Goal: Transaction & Acquisition: Purchase product/service

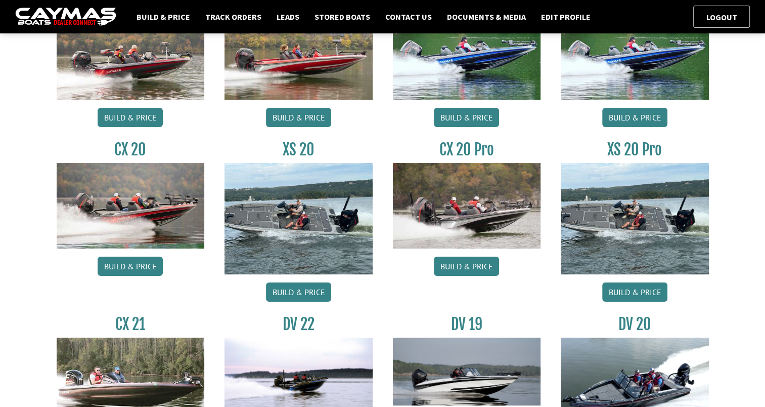
scroll to position [144, 0]
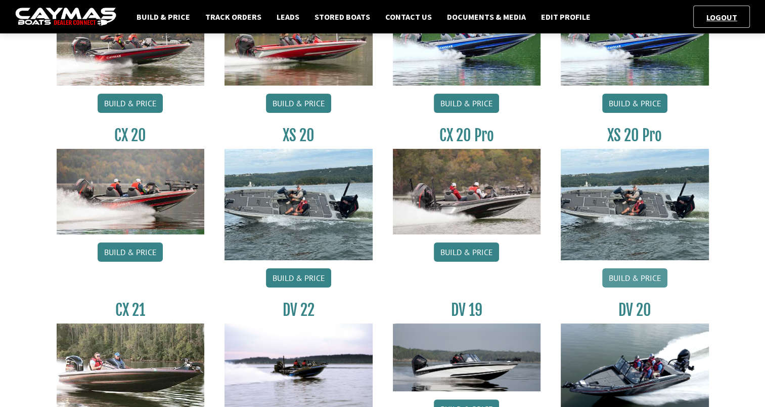
click at [639, 284] on link "Build & Price" at bounding box center [634, 277] width 65 height 19
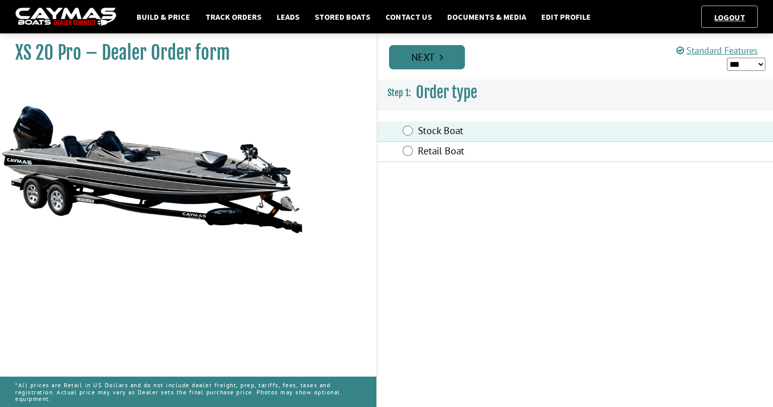
click at [429, 51] on link "Next" at bounding box center [427, 57] width 76 height 24
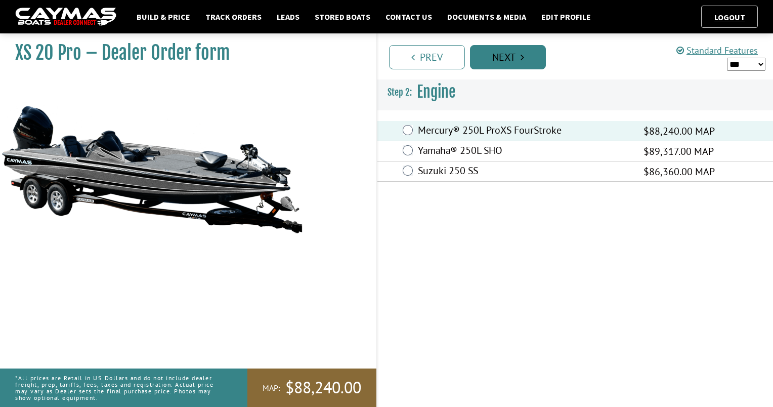
click at [499, 51] on link "Next" at bounding box center [508, 57] width 76 height 24
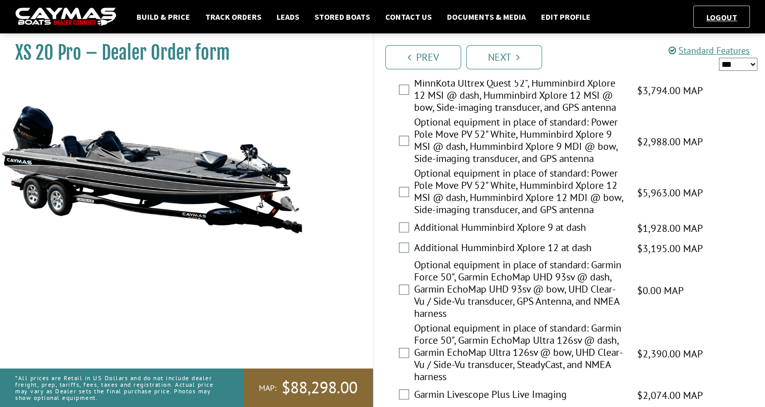
scroll to position [593, 0]
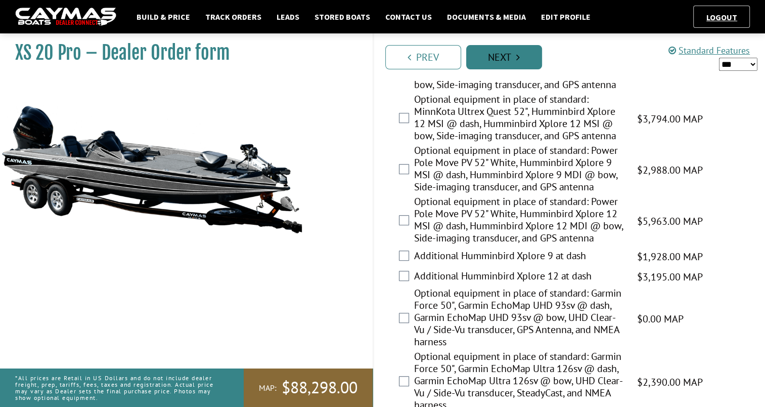
click at [530, 67] on link "Next" at bounding box center [504, 57] width 76 height 24
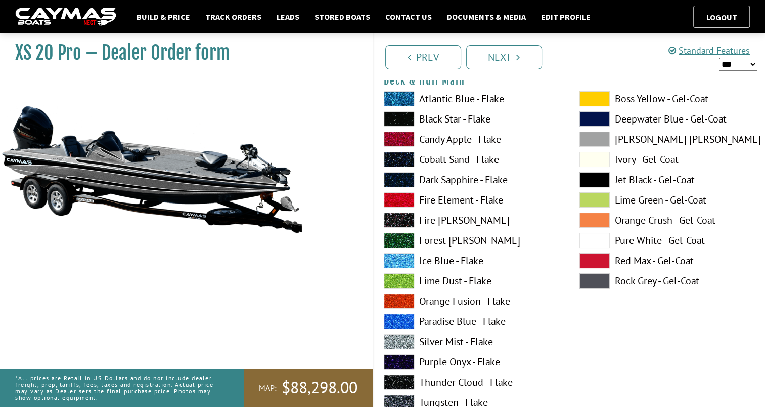
scroll to position [13, 0]
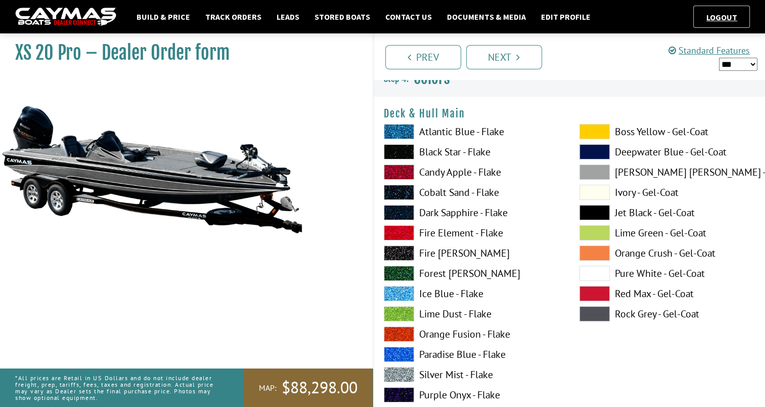
click at [602, 158] on span at bounding box center [594, 151] width 30 height 15
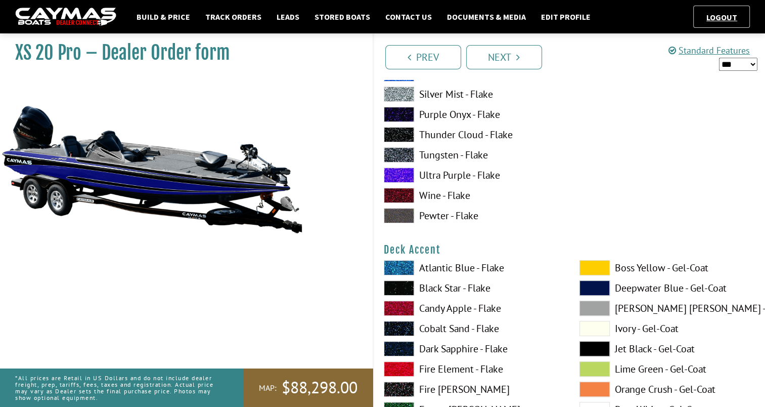
scroll to position [396, 0]
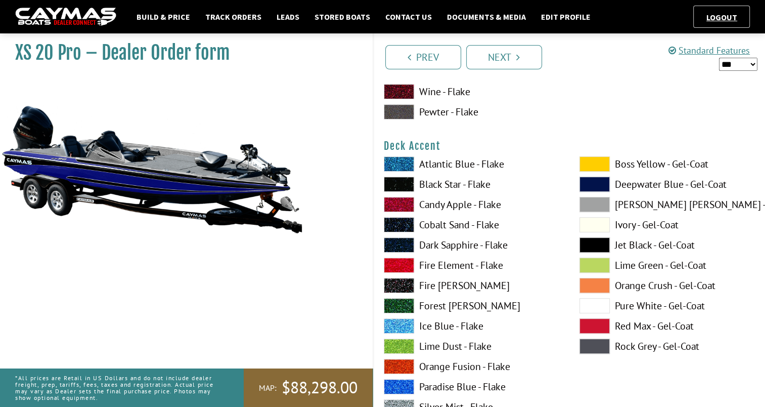
click at [597, 304] on span at bounding box center [594, 305] width 30 height 15
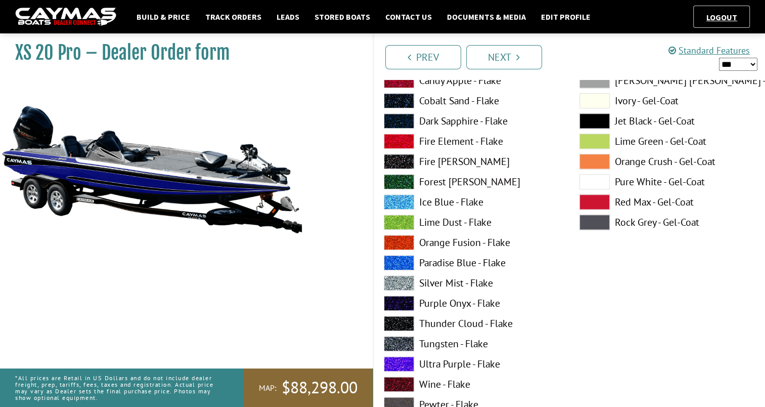
scroll to position [878, 0]
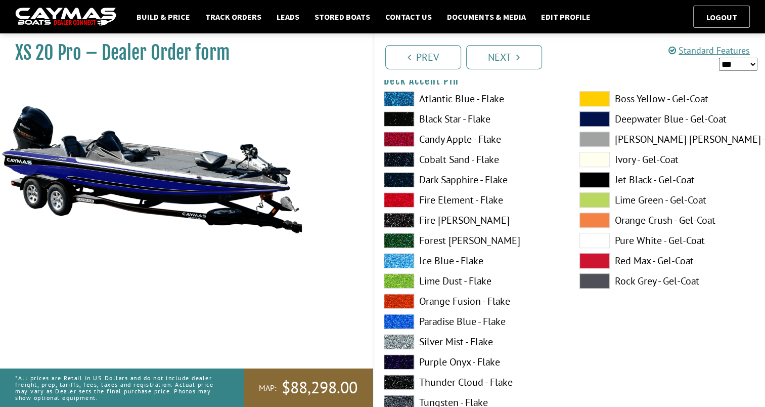
click at [405, 115] on span at bounding box center [399, 118] width 30 height 15
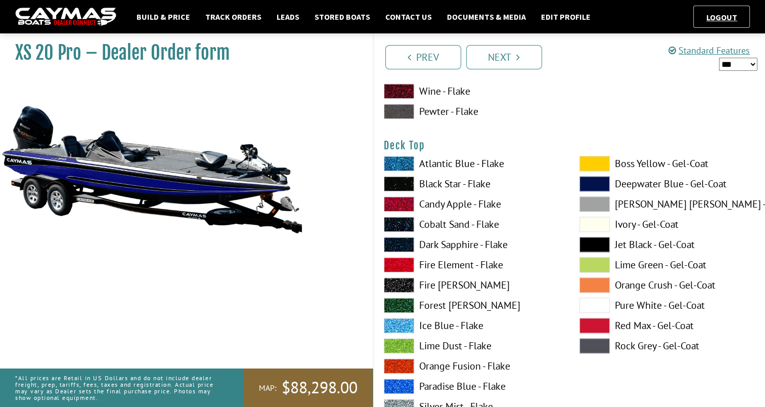
scroll to position [1262, 0]
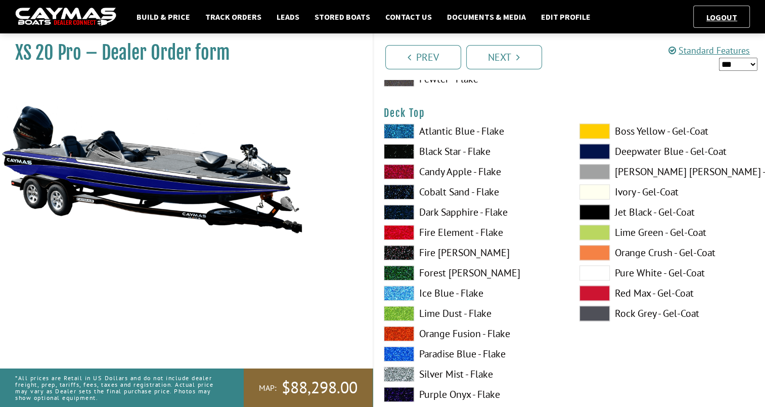
click at [603, 150] on span at bounding box center [594, 151] width 30 height 15
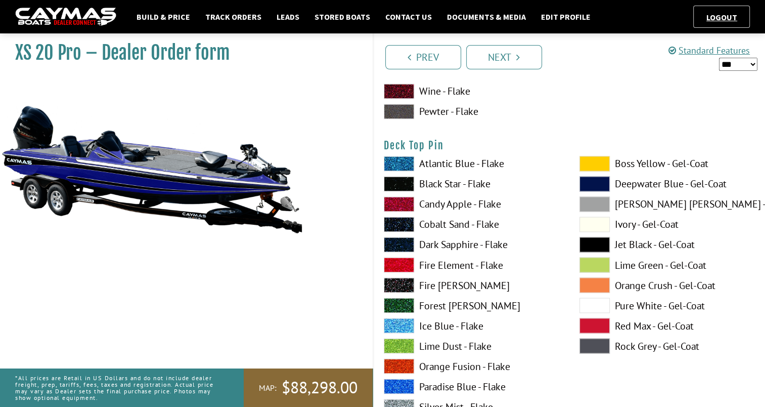
scroll to position [1691, 0]
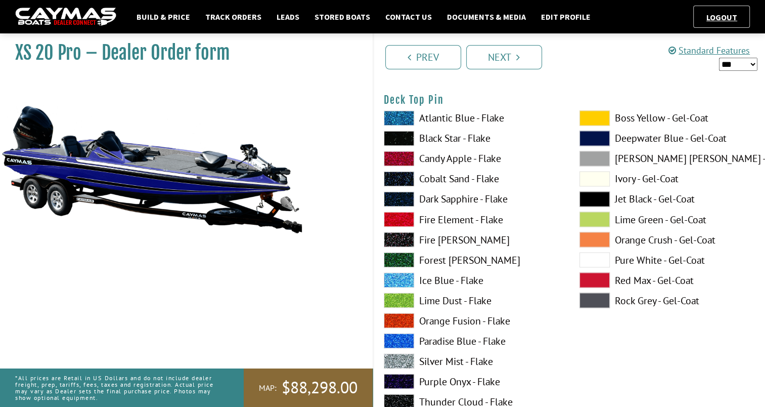
click at [397, 136] on span at bounding box center [399, 137] width 30 height 15
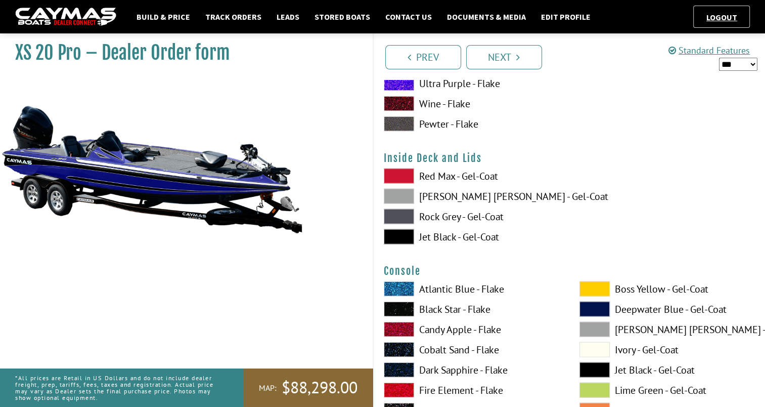
scroll to position [2055, 0]
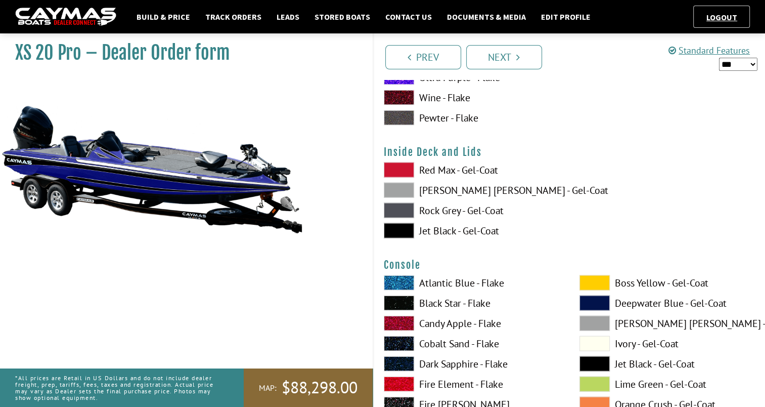
click at [574, 192] on div "Red Max - Gel-Coat Dove Gray - Gel-Coat Rock Grey - Gel-Coat Jet Black - Gel-Co…" at bounding box center [570, 202] width 392 height 81
click at [396, 189] on span at bounding box center [399, 190] width 30 height 15
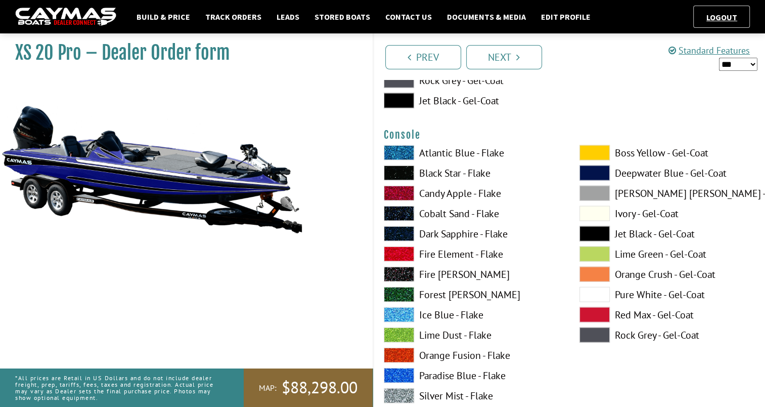
scroll to position [2172, 0]
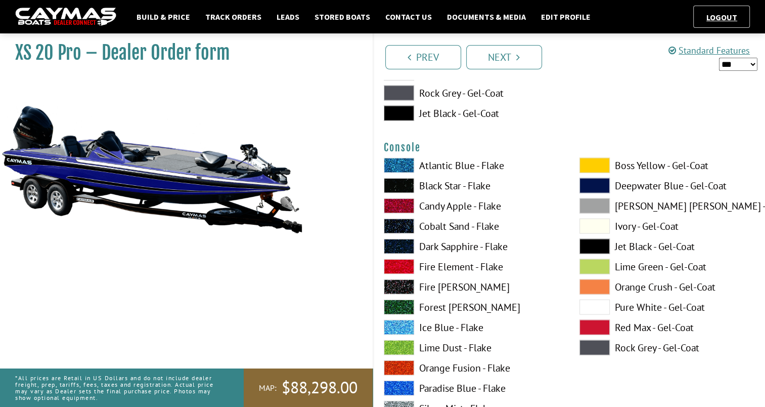
click at [595, 184] on span at bounding box center [594, 185] width 30 height 15
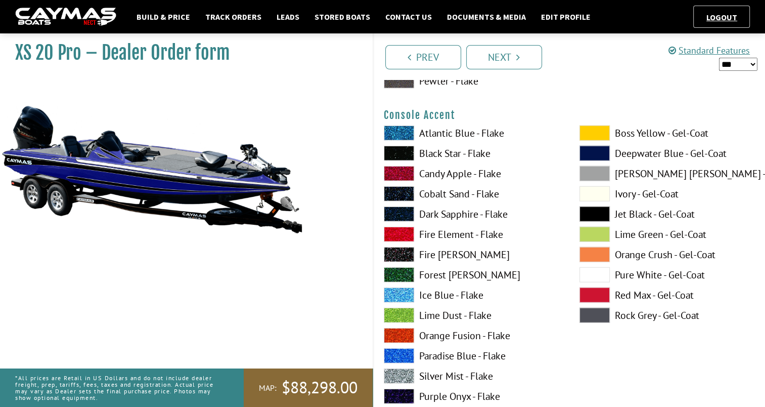
scroll to position [2654, 0]
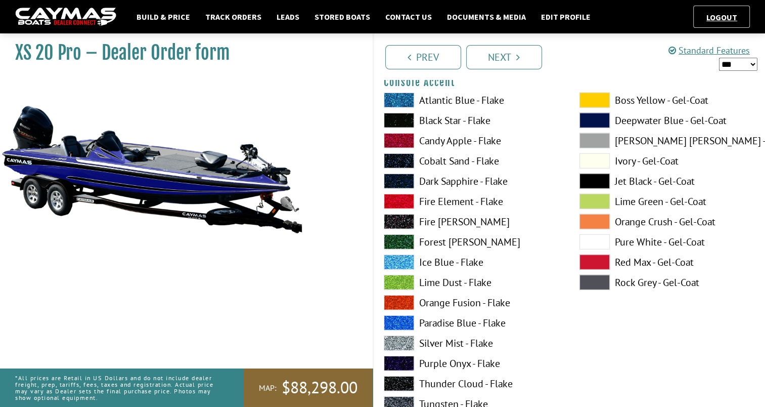
click at [598, 243] on span at bounding box center [594, 241] width 30 height 15
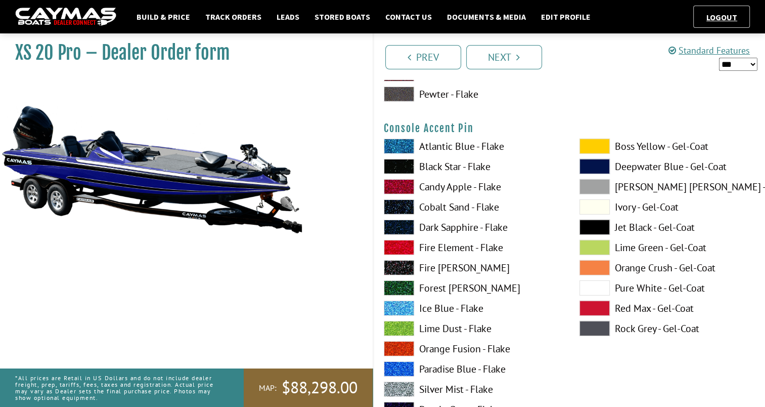
scroll to position [3043, 0]
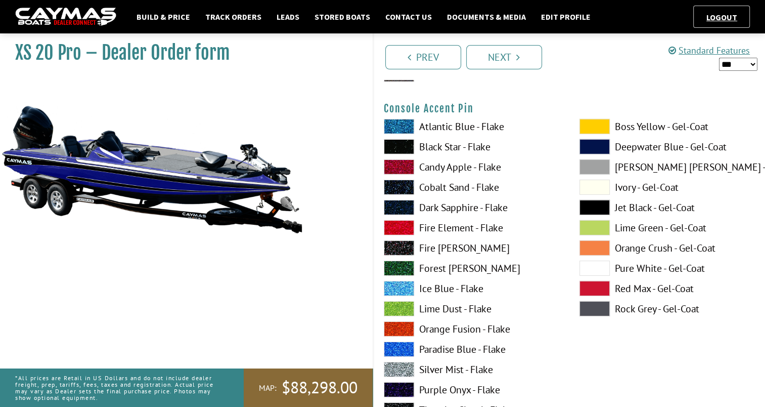
click at [396, 144] on span at bounding box center [399, 146] width 30 height 15
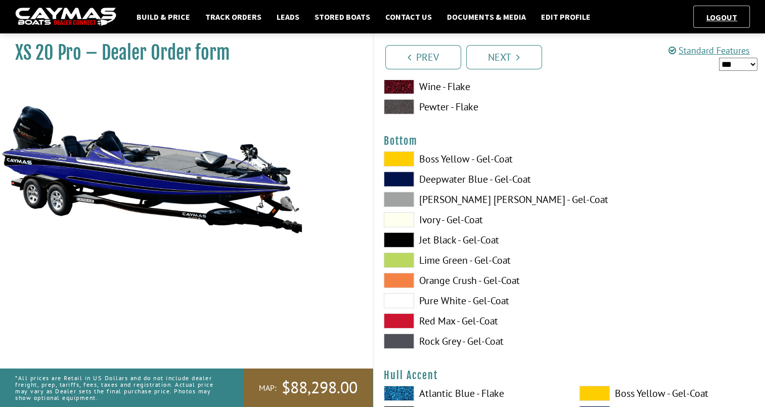
scroll to position [3440, 0]
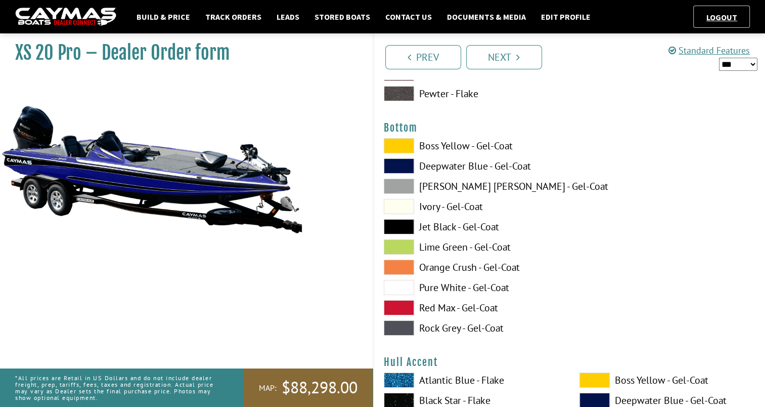
click at [396, 227] on span at bounding box center [399, 226] width 30 height 15
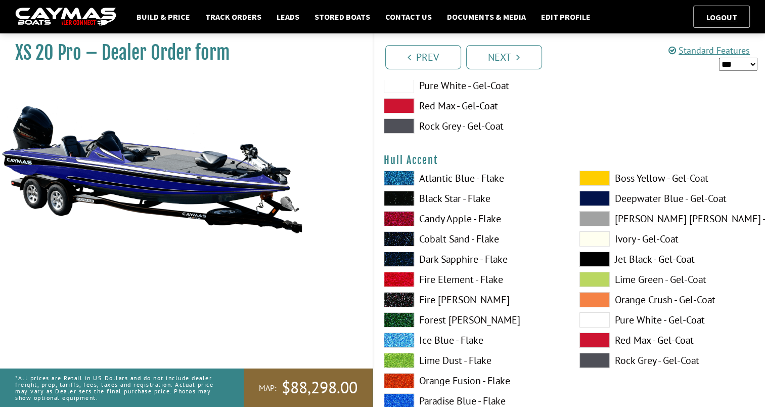
scroll to position [3681, 0]
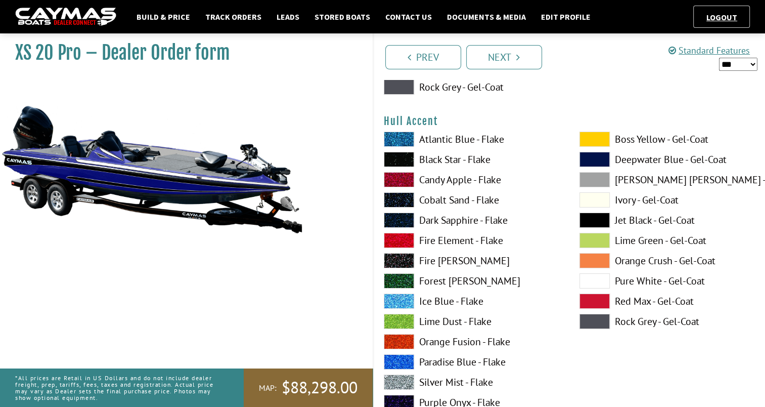
click at [597, 277] on span at bounding box center [594, 280] width 30 height 15
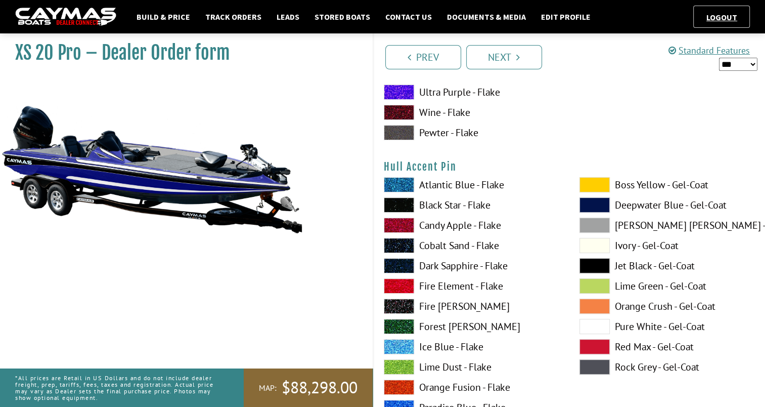
scroll to position [4065, 0]
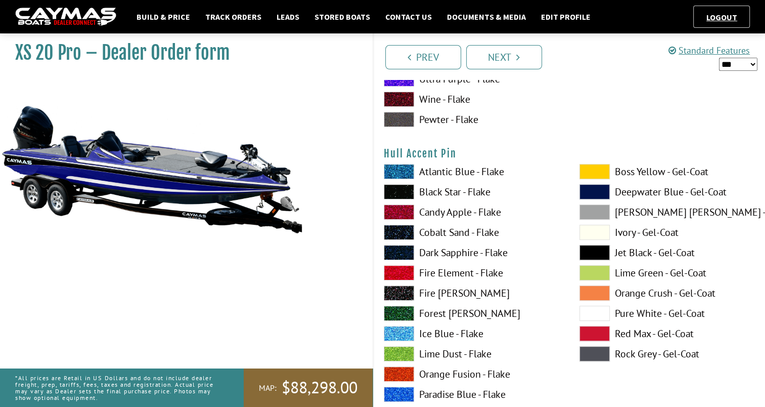
click at [394, 189] on span at bounding box center [399, 191] width 30 height 15
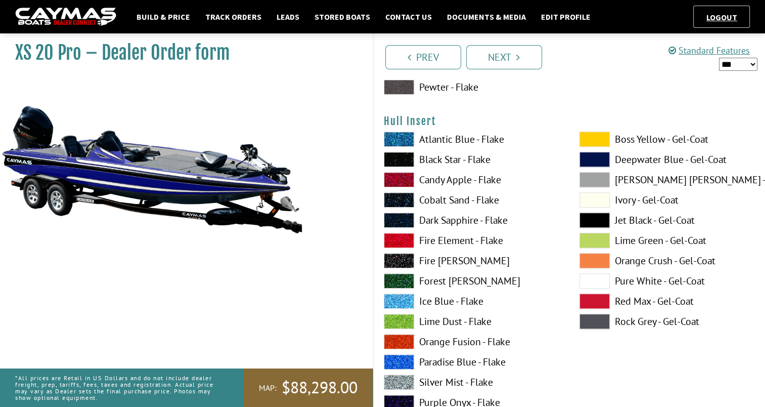
scroll to position [4520, 0]
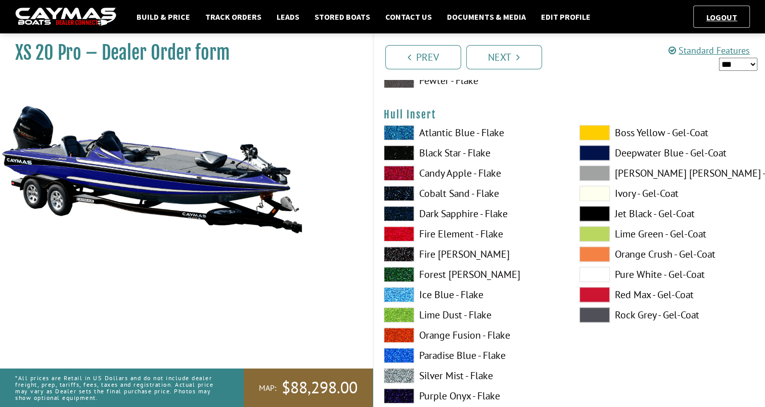
click at [398, 155] on span at bounding box center [399, 152] width 30 height 15
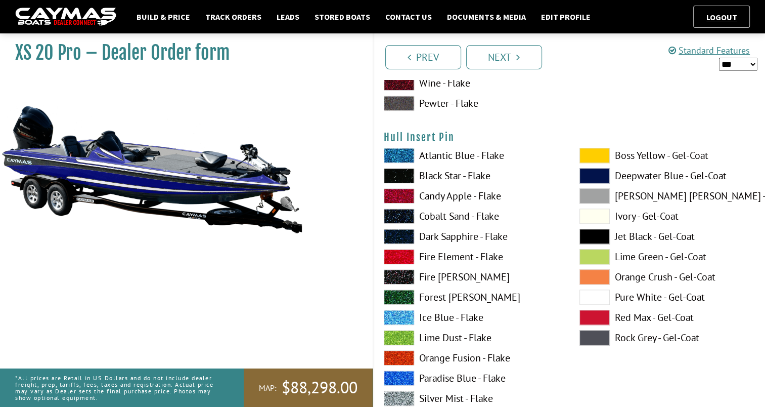
scroll to position [4920, 0]
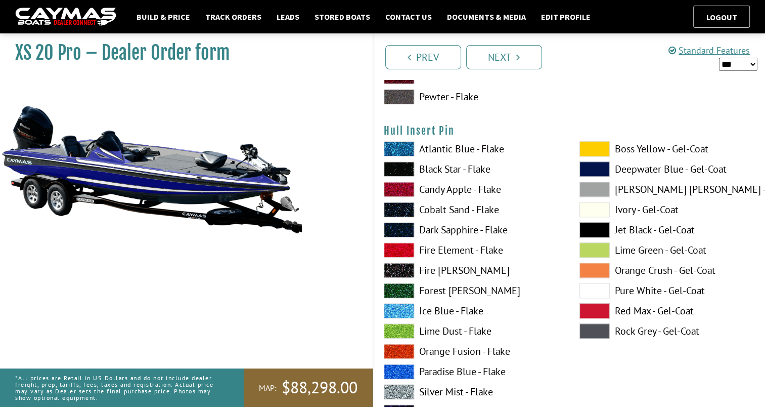
click at [402, 169] on span at bounding box center [399, 168] width 30 height 15
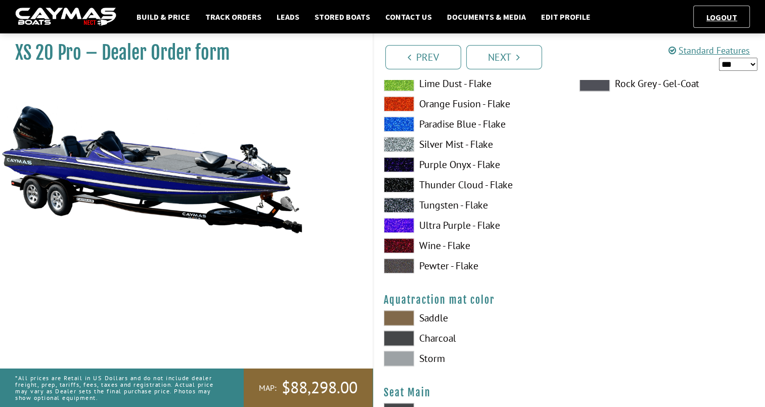
scroll to position [5219, 0]
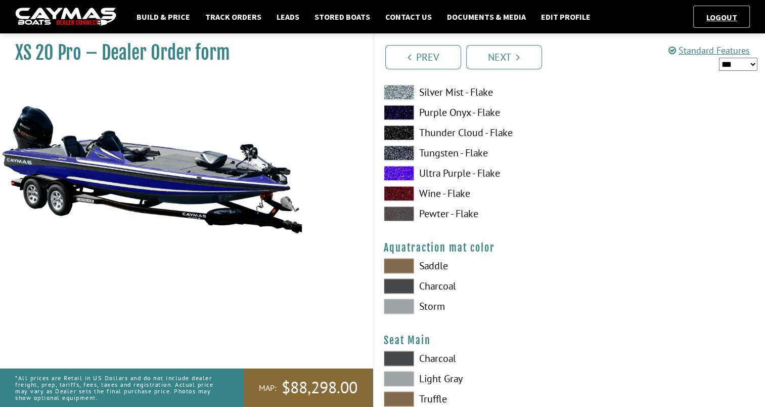
click at [408, 285] on span at bounding box center [399, 285] width 30 height 15
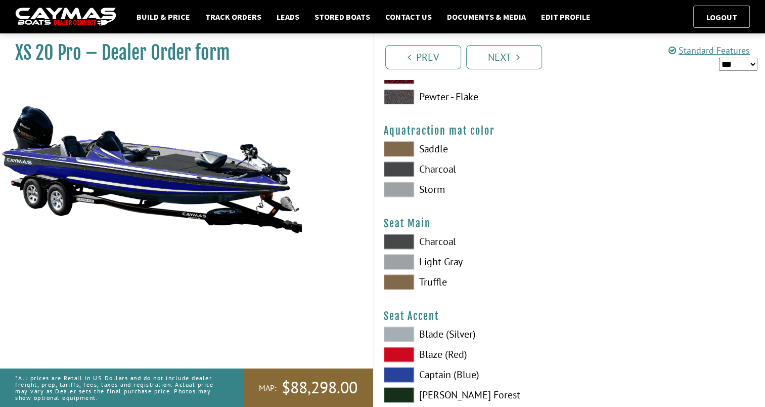
scroll to position [5356, 0]
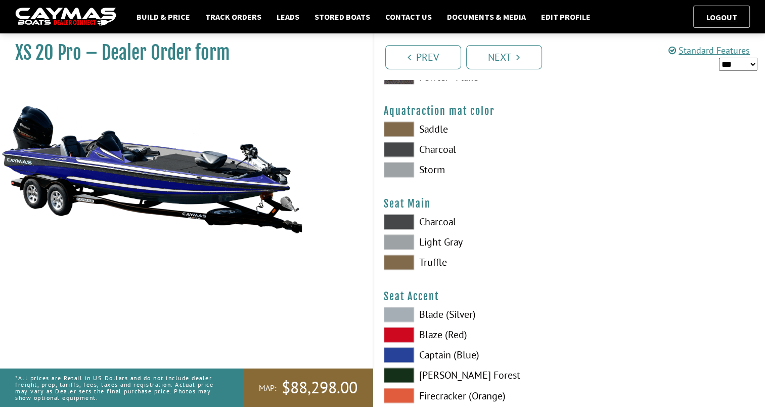
click at [405, 220] on span at bounding box center [399, 221] width 30 height 15
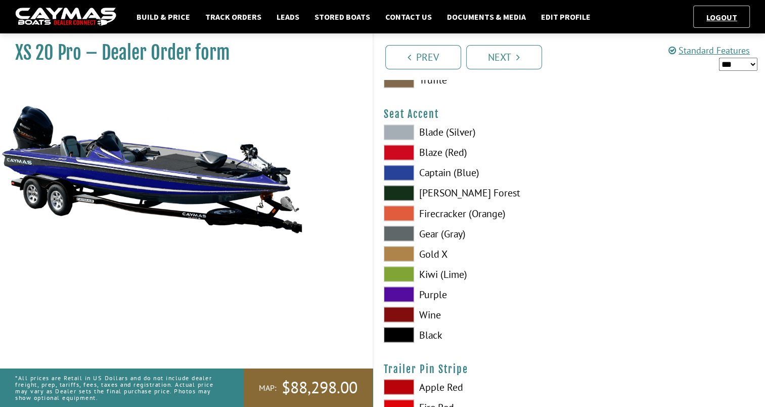
scroll to position [5551, 0]
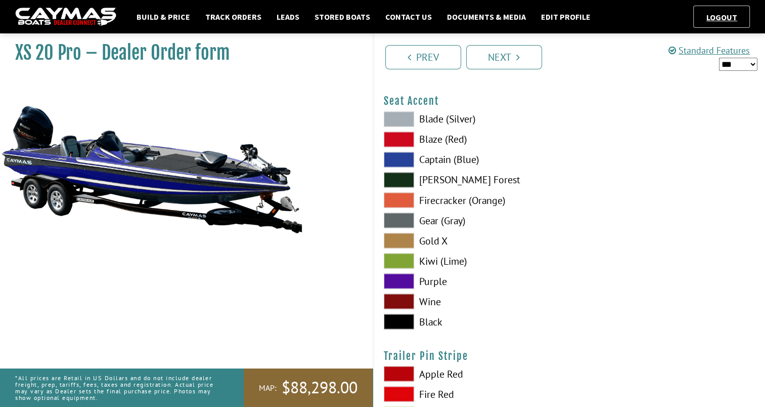
click at [406, 119] on span at bounding box center [399, 118] width 30 height 15
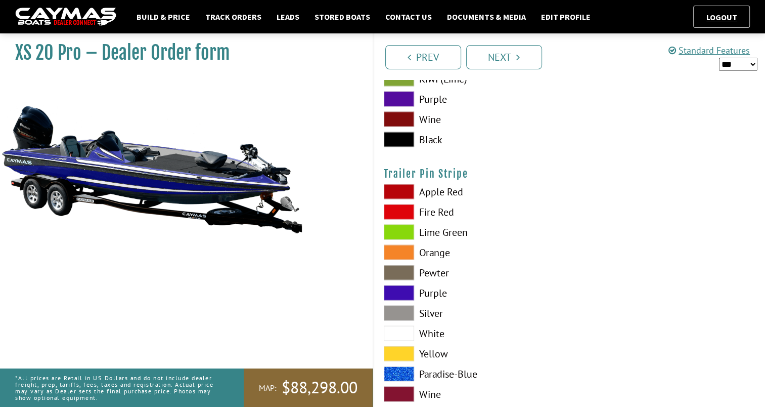
scroll to position [5756, 0]
